Goal: Browse casually

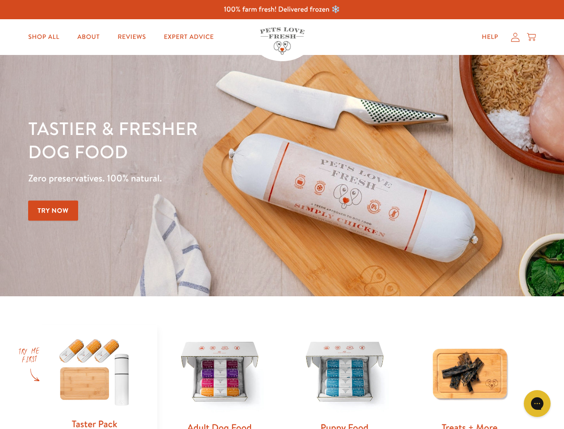
click at [282, 214] on div "Tastier & fresher dog food Zero preservatives. 100% natural. Try Now" at bounding box center [197, 176] width 339 height 118
click at [537, 403] on icon "Gorgias live chat" at bounding box center [537, 403] width 8 height 8
